Goal: Task Accomplishment & Management: Manage account settings

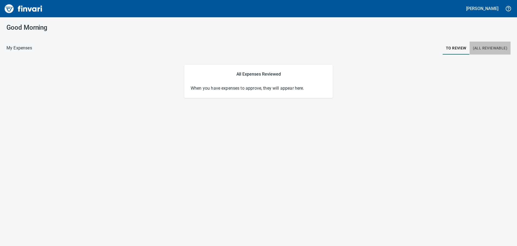
click at [493, 49] on span "(All Reviewable)" at bounding box center [490, 48] width 34 height 7
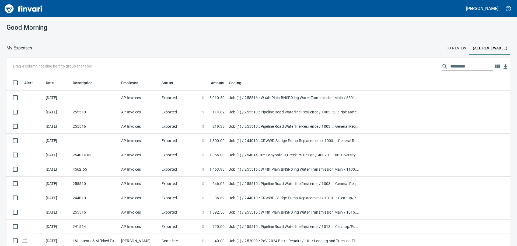
scroll to position [182, 492]
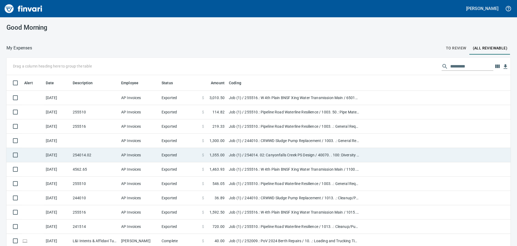
click at [280, 157] on td "Job (1) / 254014. 02: Canyonfalls Creek PS Design / 40070. . 100: Diversity Pla…" at bounding box center [294, 155] width 135 height 14
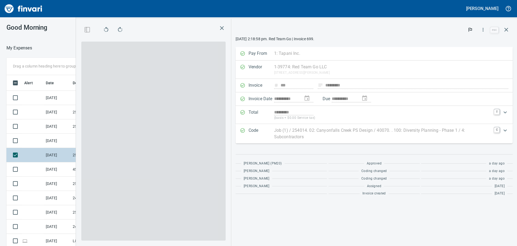
scroll to position [182, 358]
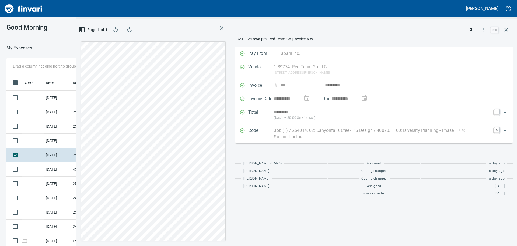
click at [302, 132] on p "Job (1) / 254014. 02: Canyonfalls Creek PS Design / 40070. . 100: Diversity Pla…" at bounding box center [382, 133] width 217 height 13
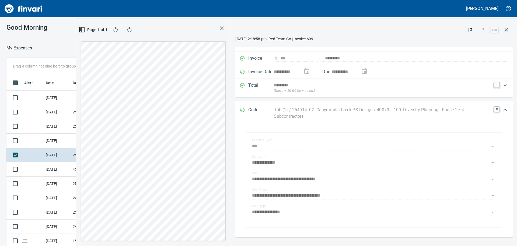
scroll to position [0, 0]
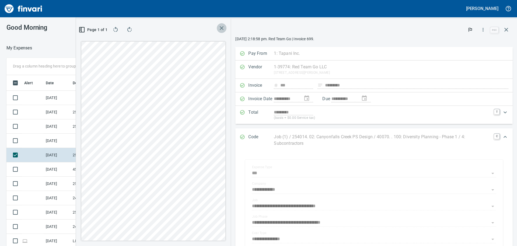
click at [222, 26] on icon "button" at bounding box center [222, 28] width 6 height 6
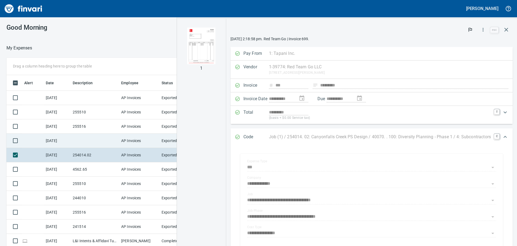
click at [139, 142] on td "AP Invoices" at bounding box center [139, 140] width 40 height 14
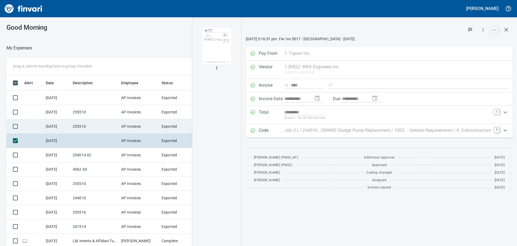
click at [148, 127] on td "AP Invoices" at bounding box center [139, 126] width 40 height 14
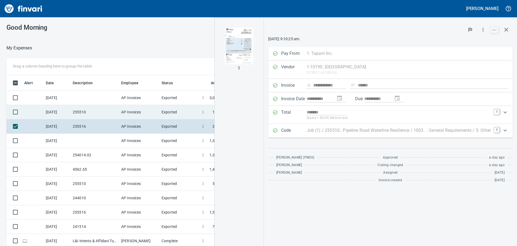
click at [157, 113] on td "AP Invoices" at bounding box center [139, 112] width 40 height 14
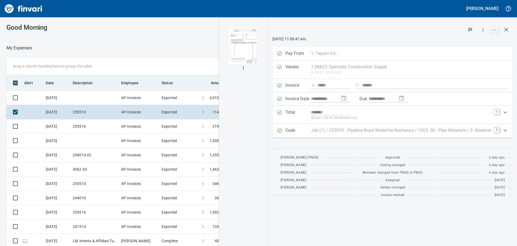
click at [168, 88] on th "Status" at bounding box center [180, 83] width 40 height 16
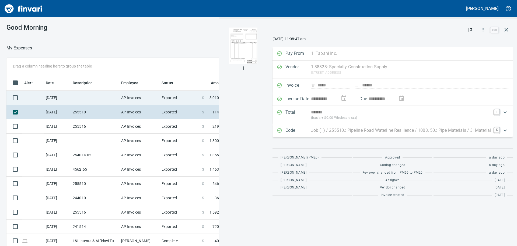
click at [166, 98] on td "Exported" at bounding box center [180, 98] width 40 height 14
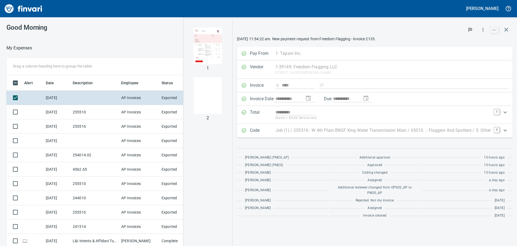
click at [211, 54] on img "button" at bounding box center [208, 45] width 28 height 37
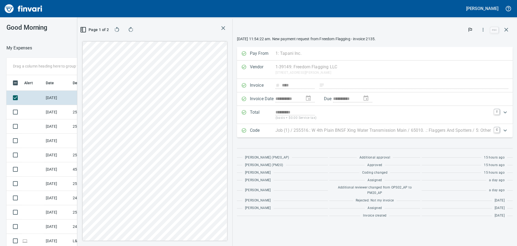
click at [220, 28] on icon "button" at bounding box center [223, 28] width 6 height 6
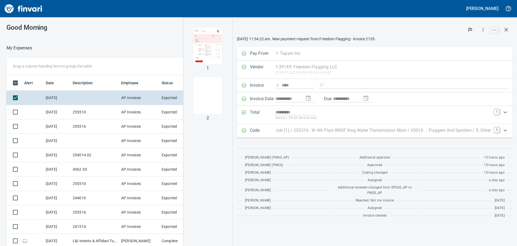
click at [514, 30] on div "**********" at bounding box center [375, 132] width 285 height 227
click at [505, 30] on icon "button" at bounding box center [506, 29] width 6 height 6
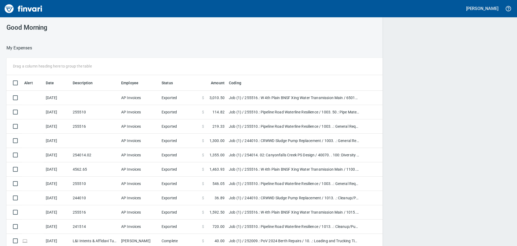
scroll to position [182, 492]
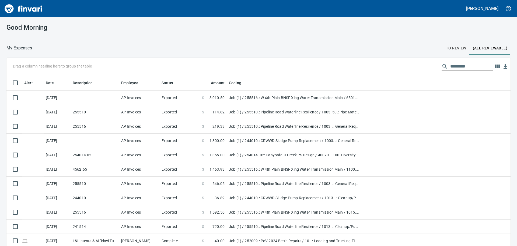
click at [443, 45] on button "To Review" at bounding box center [456, 48] width 27 height 13
